Goal: Transaction & Acquisition: Purchase product/service

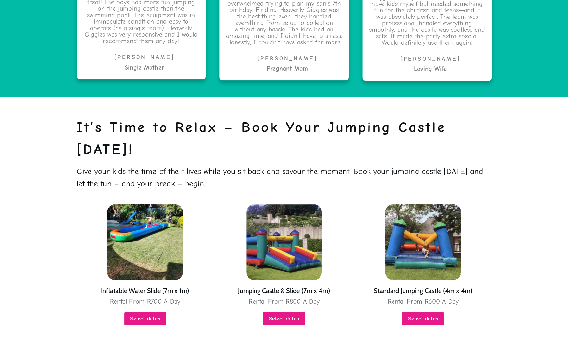
scroll to position [1472, 0]
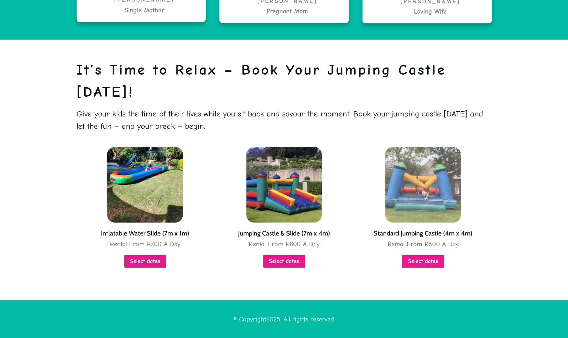
click at [433, 184] on img at bounding box center [423, 185] width 76 height 76
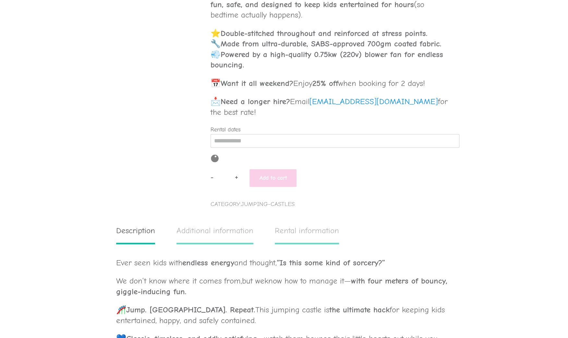
scroll to position [329, 0]
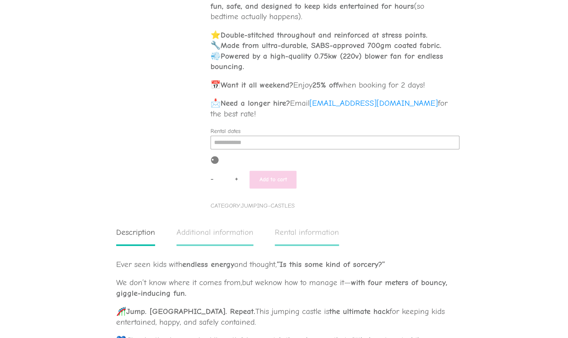
click at [283, 142] on input "Rental dates" at bounding box center [334, 143] width 249 height 14
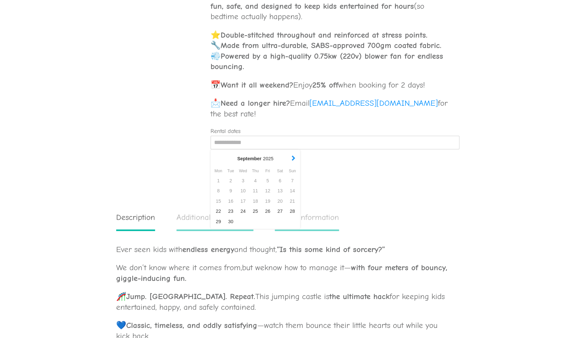
click at [292, 158] on button "button" at bounding box center [293, 158] width 7 height 9
click at [280, 180] on div "1" at bounding box center [280, 181] width 12 height 10
type input "**********"
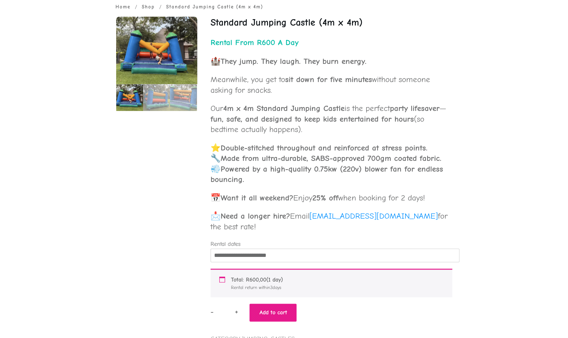
scroll to position [0, 0]
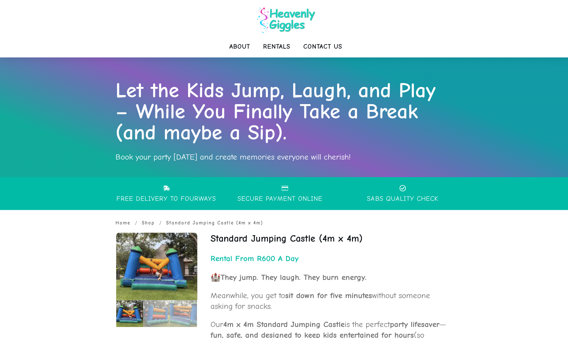
click at [284, 21] on img at bounding box center [285, 19] width 65 height 33
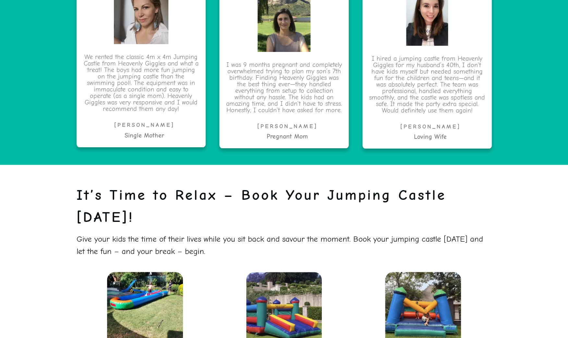
scroll to position [1472, 0]
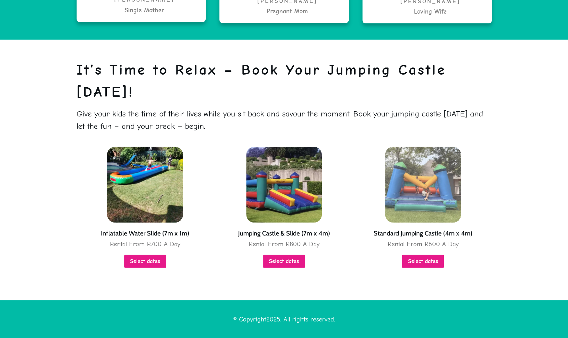
click at [417, 184] on img at bounding box center [423, 185] width 76 height 76
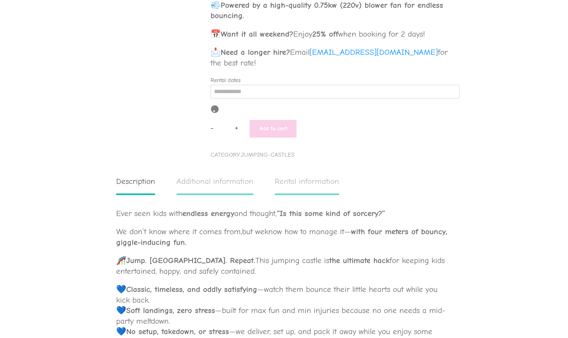
scroll to position [381, 0]
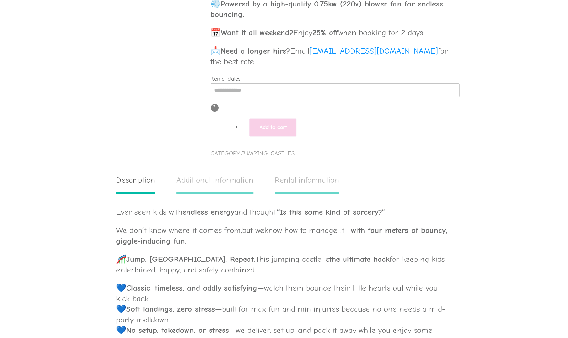
click at [256, 93] on input "Rental dates" at bounding box center [334, 90] width 249 height 14
click at [279, 159] on div "27" at bounding box center [280, 159] width 12 height 10
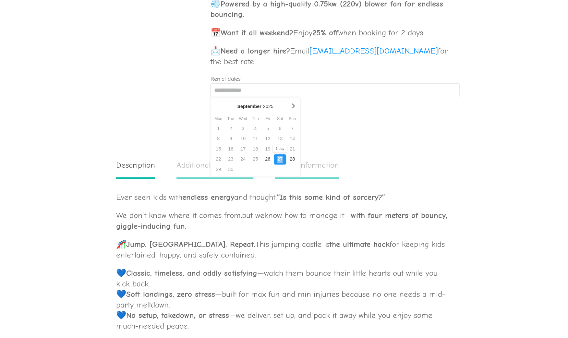
click at [279, 159] on div "27" at bounding box center [280, 159] width 12 height 10
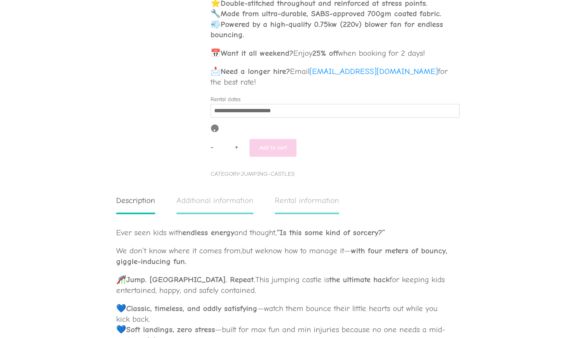
scroll to position [360, 0]
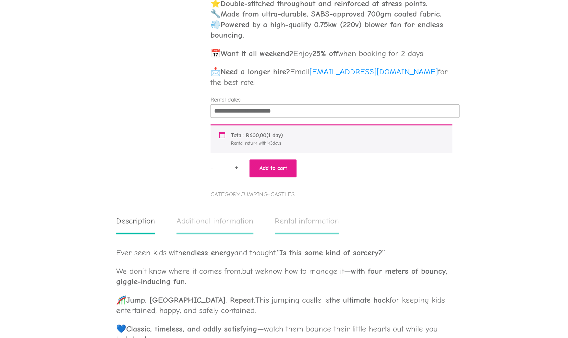
click at [291, 111] on input "**********" at bounding box center [334, 111] width 249 height 14
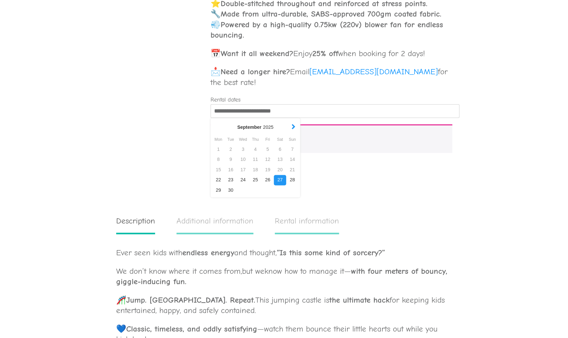
click at [293, 127] on button "button" at bounding box center [293, 127] width 7 height 9
click at [254, 157] on div "11" at bounding box center [255, 159] width 12 height 10
click at [254, 161] on div "11" at bounding box center [255, 159] width 12 height 10
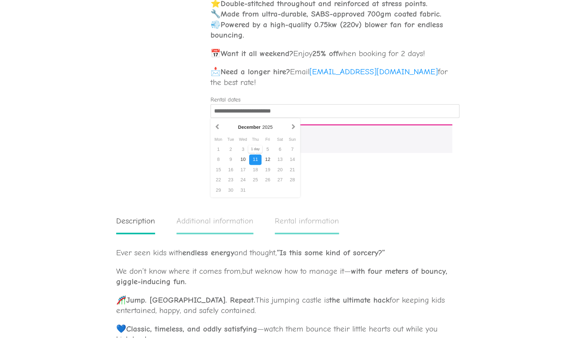
type input "**********"
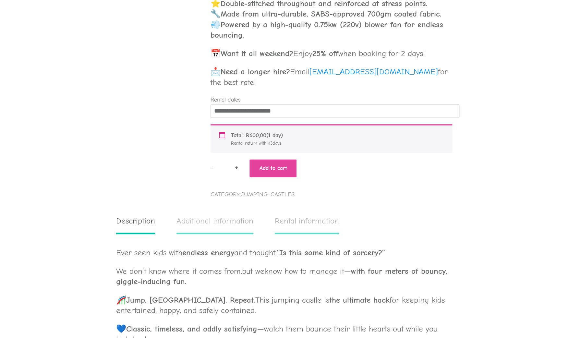
click at [283, 168] on button "Add to cart" at bounding box center [272, 168] width 47 height 18
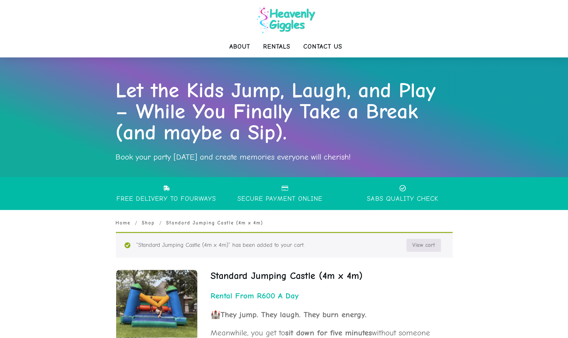
click at [431, 244] on link "View cart" at bounding box center [423, 245] width 34 height 13
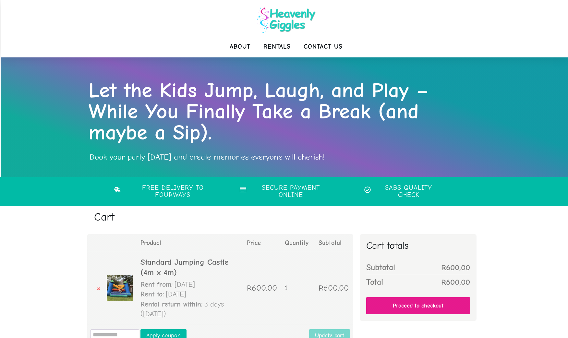
scroll to position [71, 0]
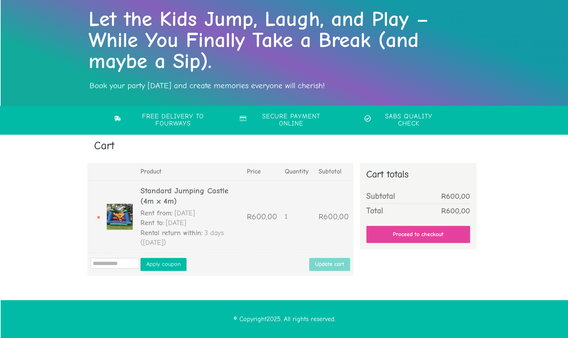
click at [428, 232] on link "Proceed to checkout" at bounding box center [418, 234] width 104 height 17
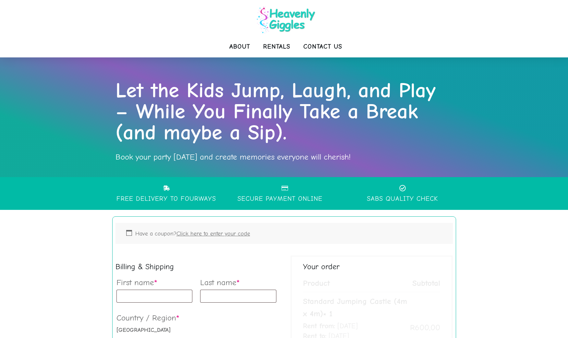
select select "**"
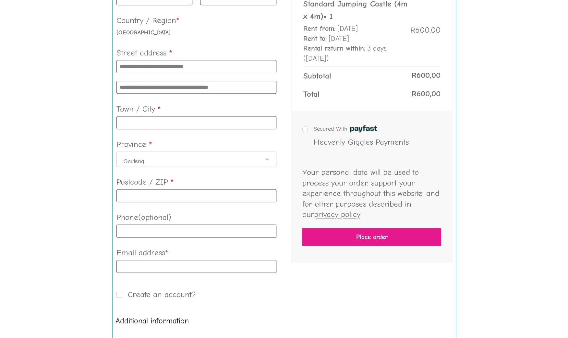
scroll to position [299, 0]
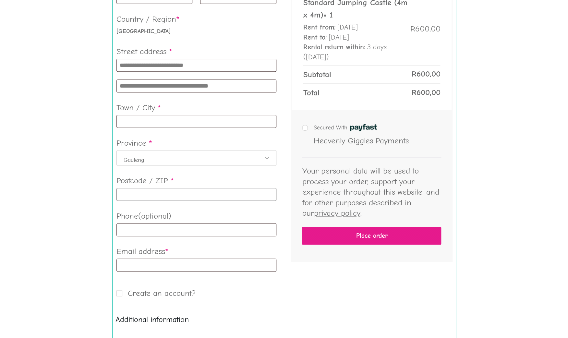
click at [165, 193] on input "Postcode / ZIP *" at bounding box center [196, 194] width 160 height 13
type input "****"
click at [302, 227] on button "Place order" at bounding box center [371, 236] width 139 height 18
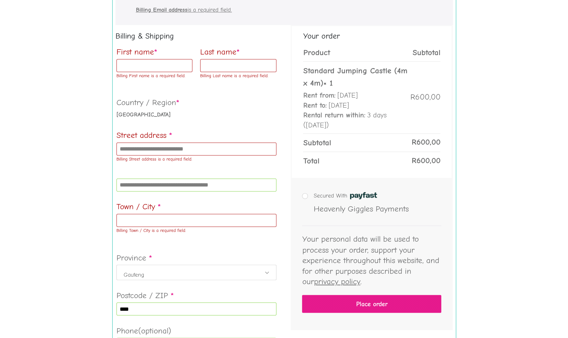
scroll to position [309, 0]
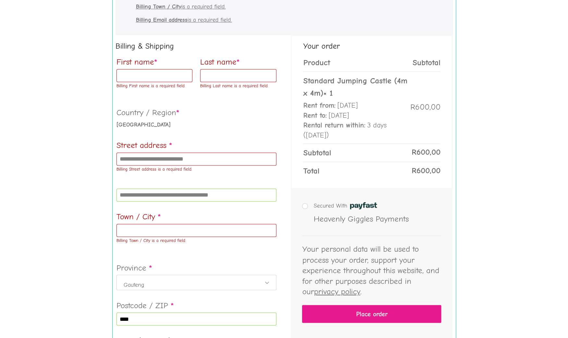
click at [154, 234] on input "Town / City *" at bounding box center [196, 230] width 160 height 13
click at [154, 232] on input "Town / City *" at bounding box center [196, 230] width 160 height 13
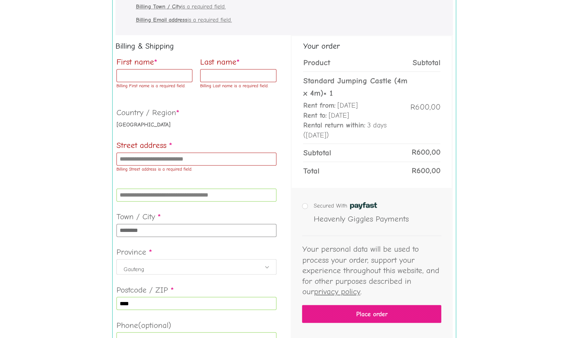
type input "********"
click at [137, 151] on label "Street address *" at bounding box center [196, 145] width 160 height 15
click at [137, 152] on input "Street address *" at bounding box center [196, 158] width 160 height 13
click at [137, 159] on input "Street address *" at bounding box center [196, 158] width 160 height 13
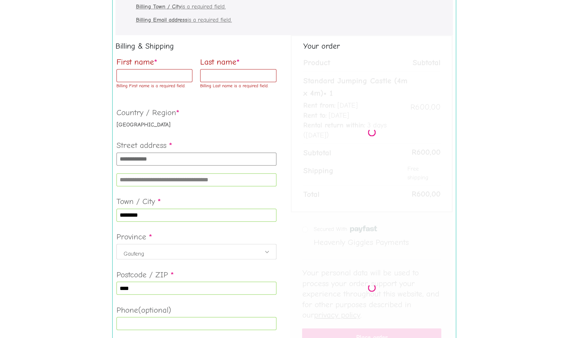
type input "**********"
click at [139, 73] on input "First name *" at bounding box center [154, 75] width 76 height 13
type input "****"
click at [222, 76] on input "Last name *" at bounding box center [238, 75] width 76 height 13
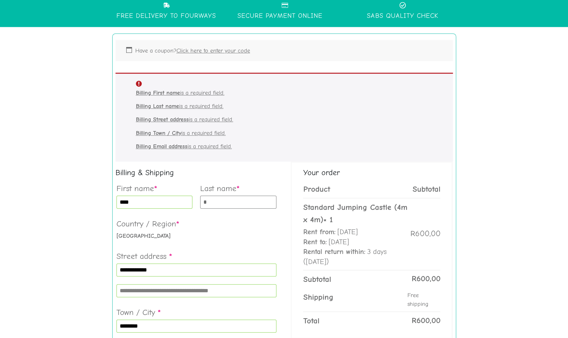
scroll to position [178, 0]
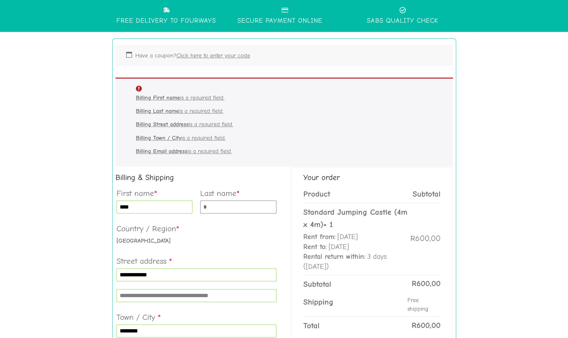
type input "*"
click at [267, 229] on label "Country / Region *" at bounding box center [196, 228] width 160 height 15
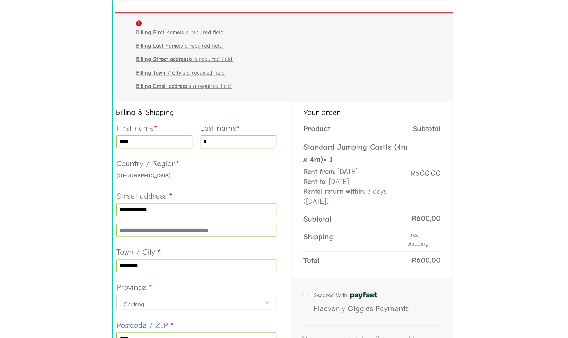
scroll to position [262, 0]
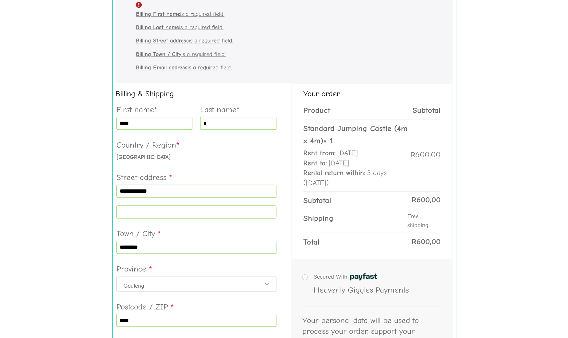
click at [240, 207] on input "Apartment, suite, unit, etc. (optional)" at bounding box center [196, 211] width 160 height 13
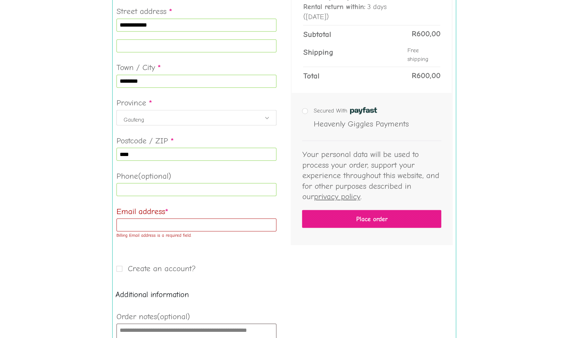
scroll to position [454, 0]
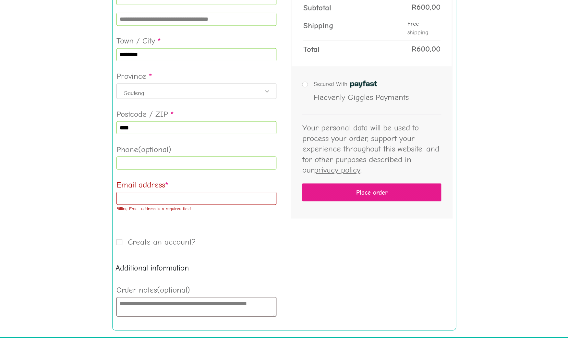
click at [203, 203] on input "Email address *" at bounding box center [196, 198] width 160 height 13
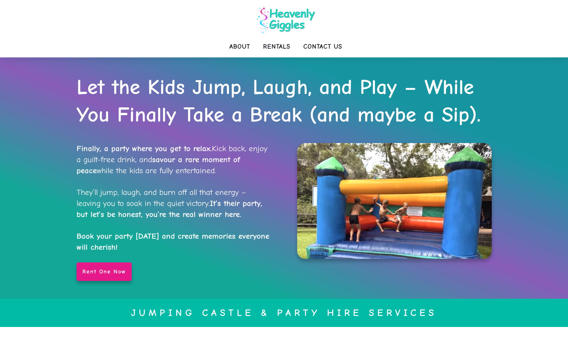
scroll to position [1472, 0]
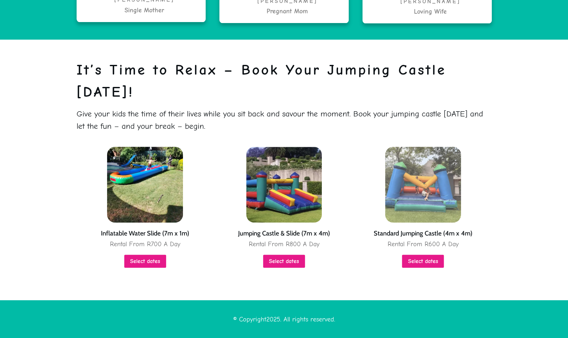
click at [444, 164] on img at bounding box center [423, 185] width 76 height 76
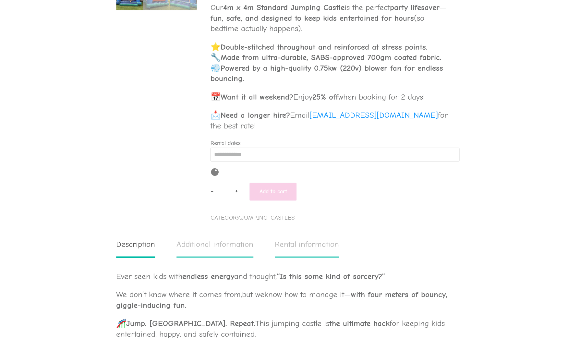
scroll to position [316, 0]
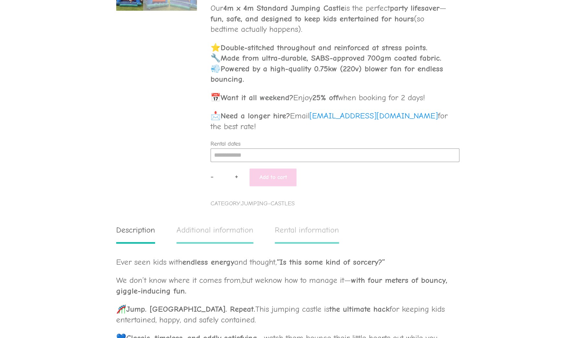
click at [216, 156] on input "Rental dates" at bounding box center [334, 155] width 249 height 14
click at [271, 227] on div "26" at bounding box center [267, 224] width 12 height 10
type input "**********"
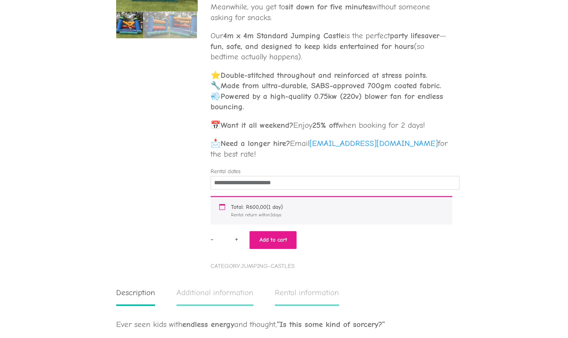
scroll to position [289, 0]
